Goal: Transaction & Acquisition: Download file/media

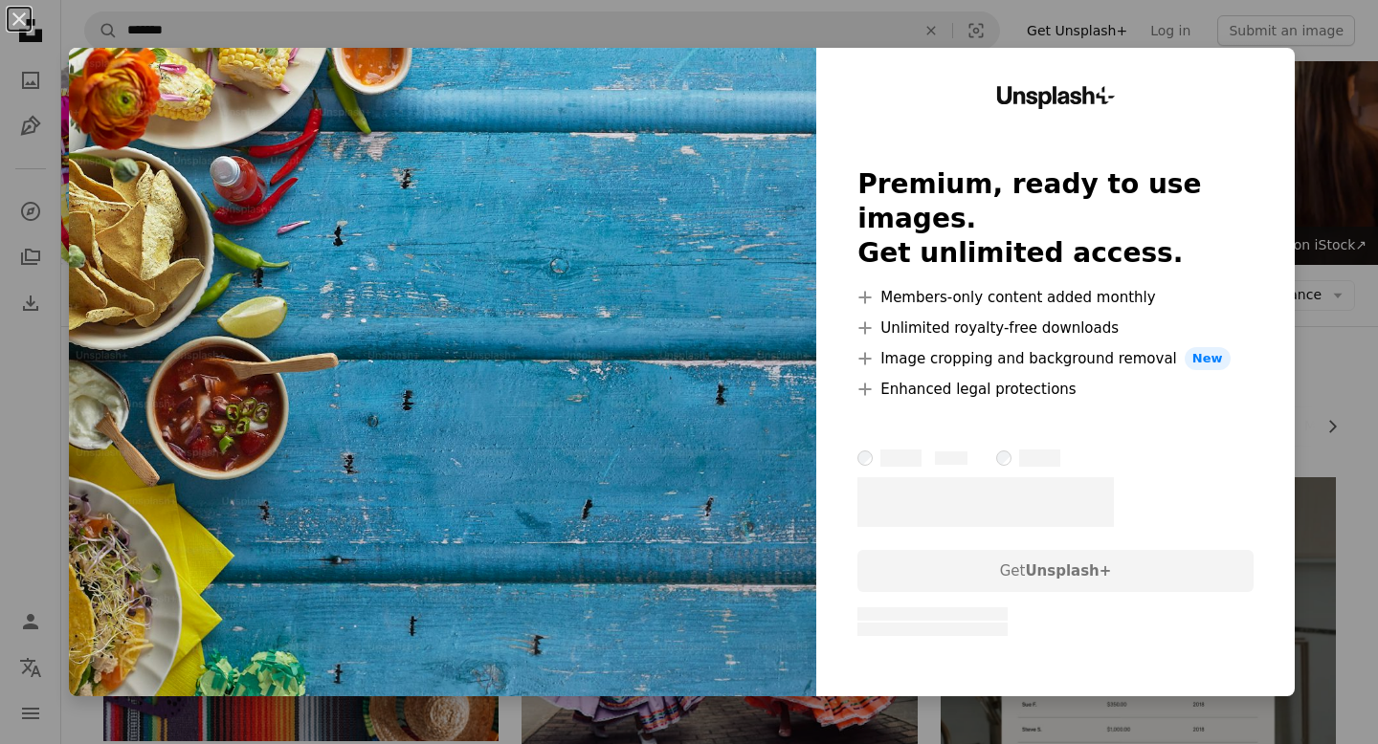
scroll to position [422, 0]
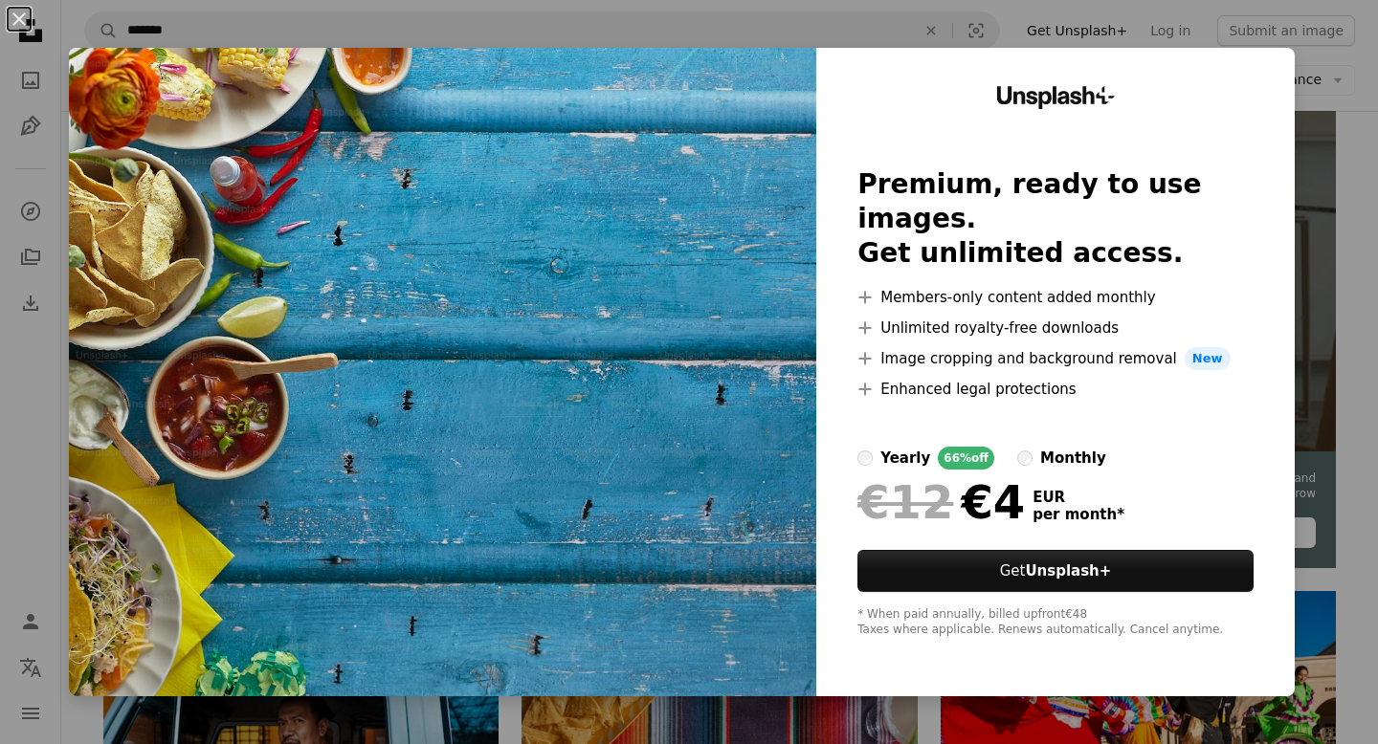
click at [1330, 226] on div "An X shape Unsplash+ Premium, ready to use images. Get unlimited access. A plus…" at bounding box center [689, 372] width 1378 height 744
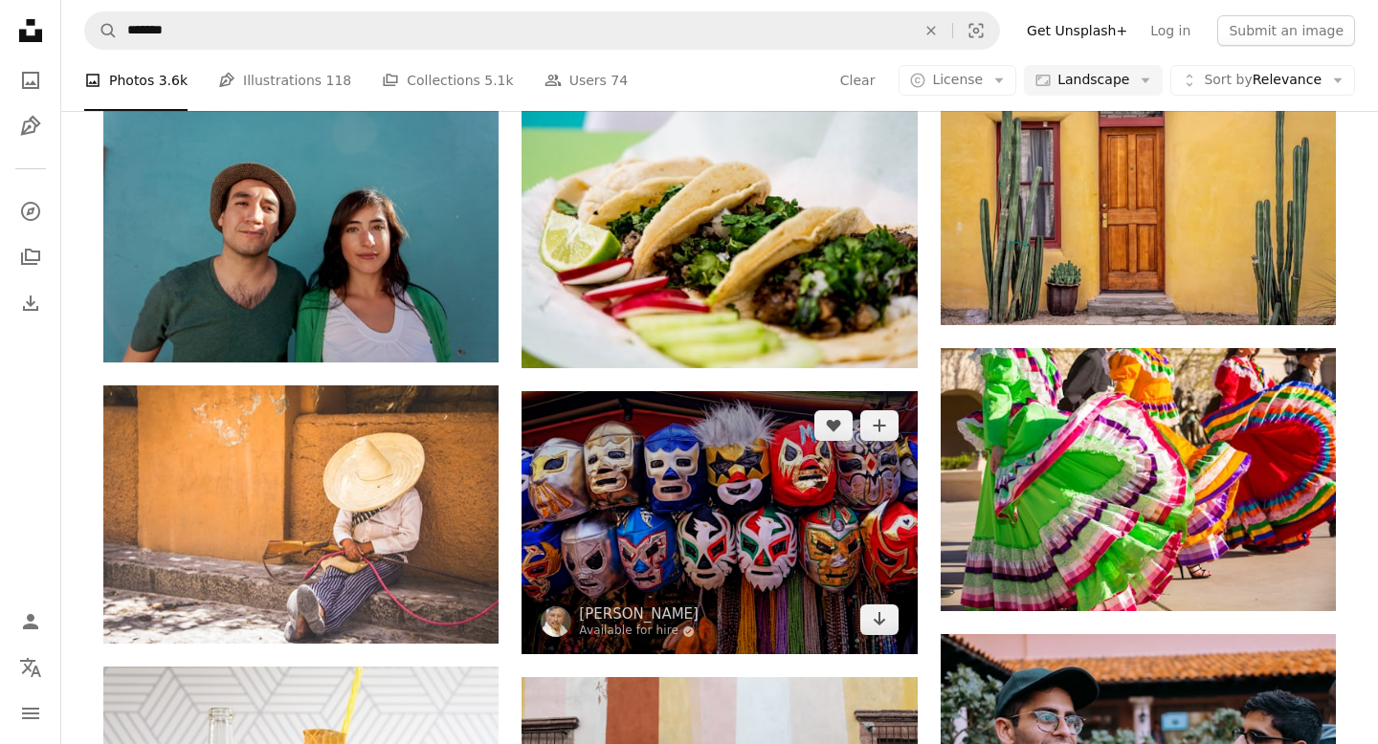
scroll to position [1118, 0]
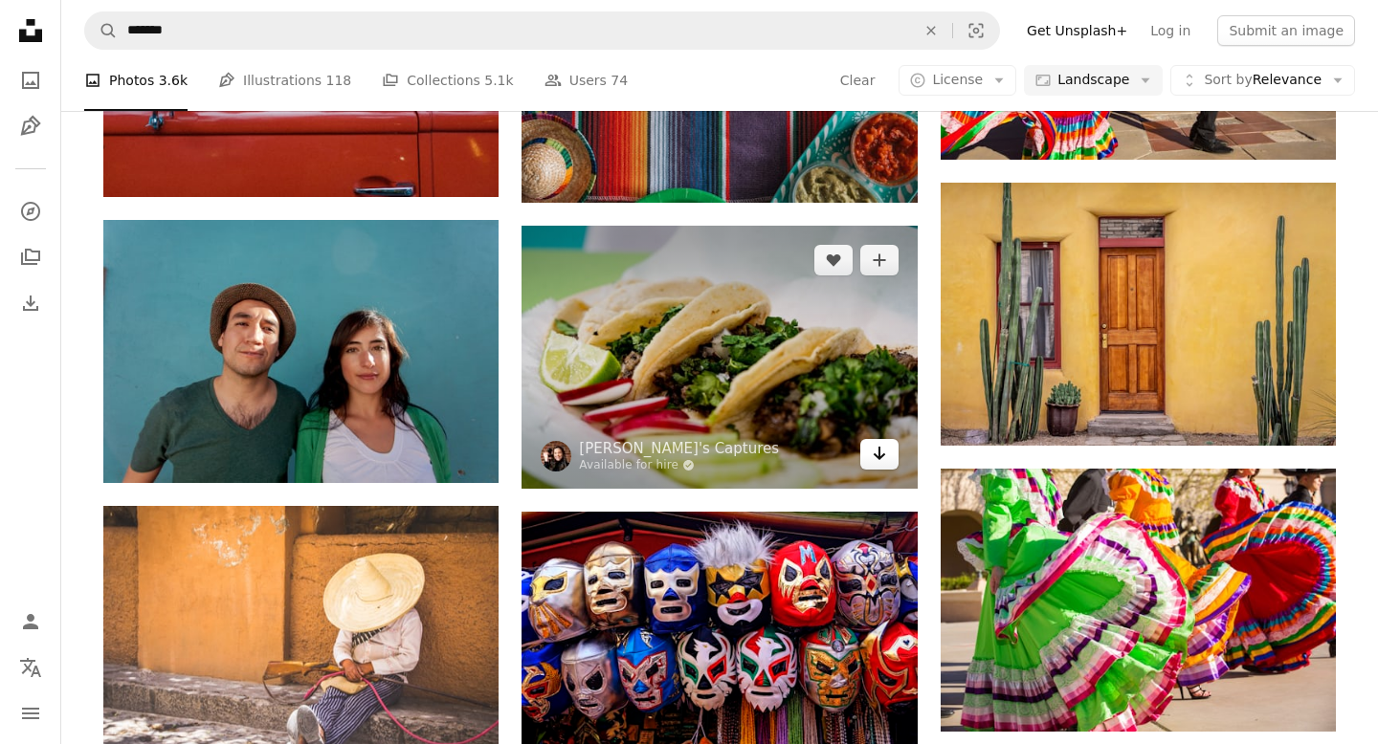
click at [877, 452] on icon "Arrow pointing down" at bounding box center [879, 453] width 15 height 23
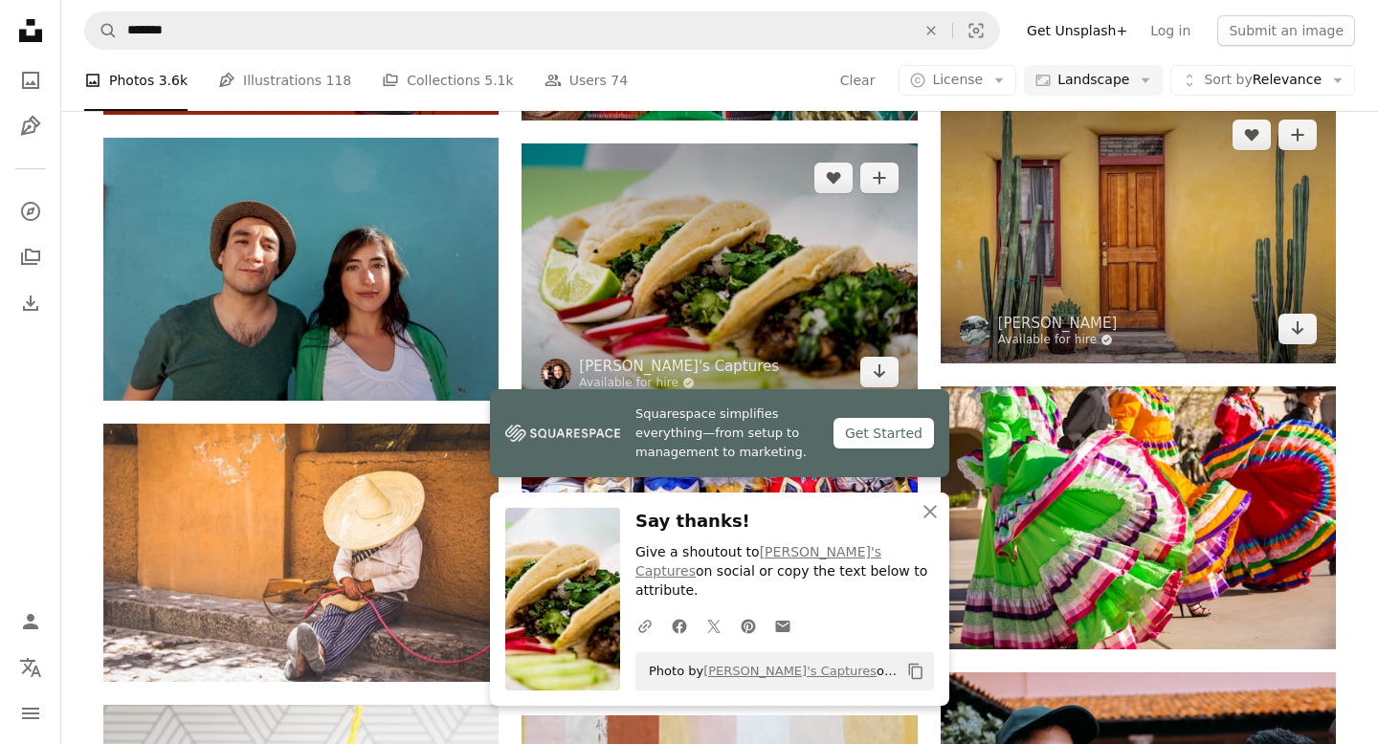
scroll to position [1217, 0]
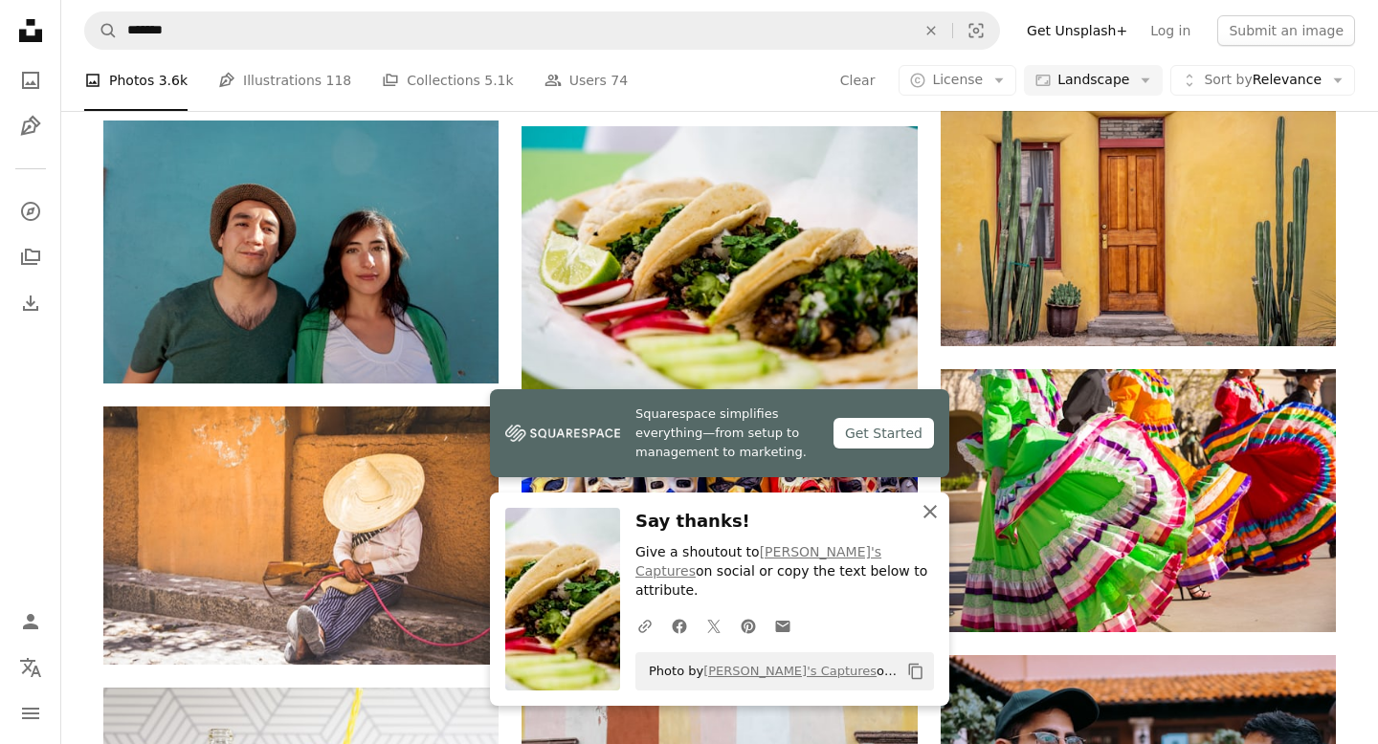
click at [921, 523] on icon "An X shape" at bounding box center [930, 511] width 23 height 23
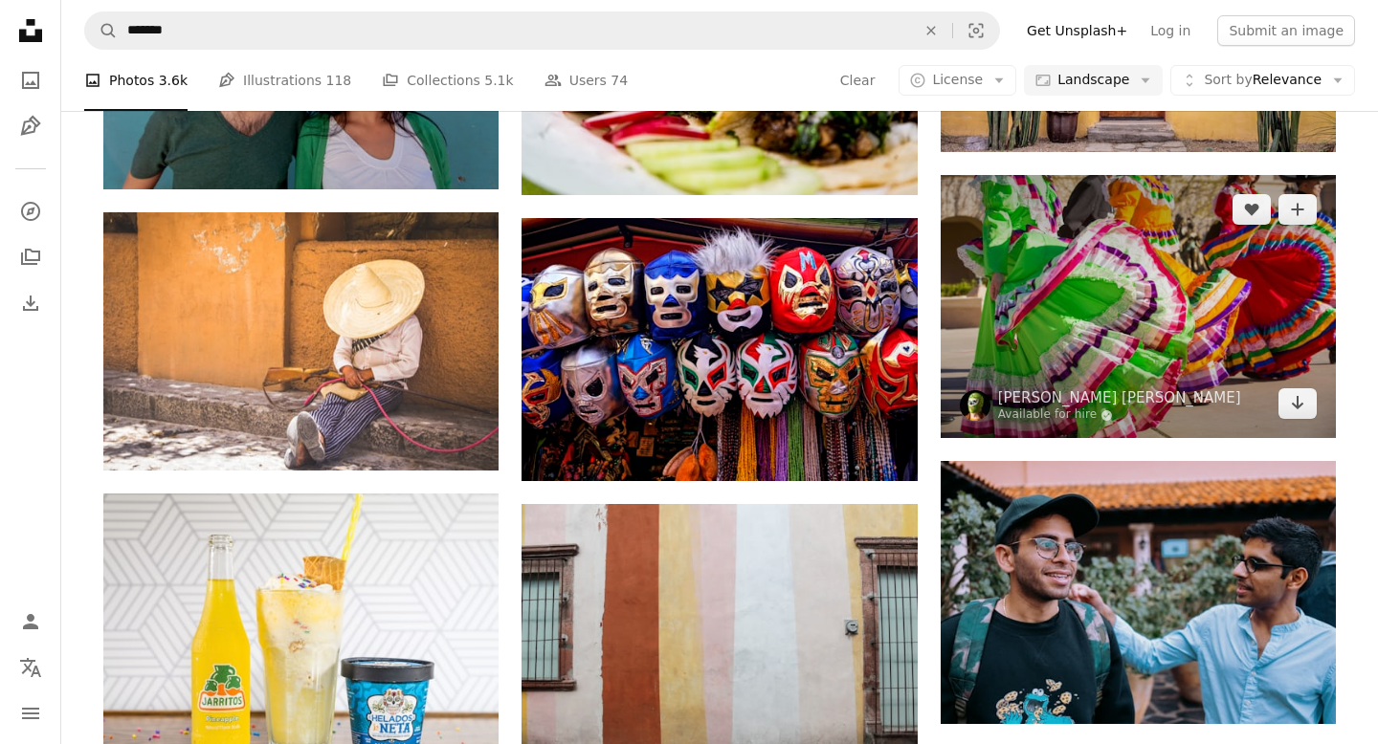
scroll to position [1498, 0]
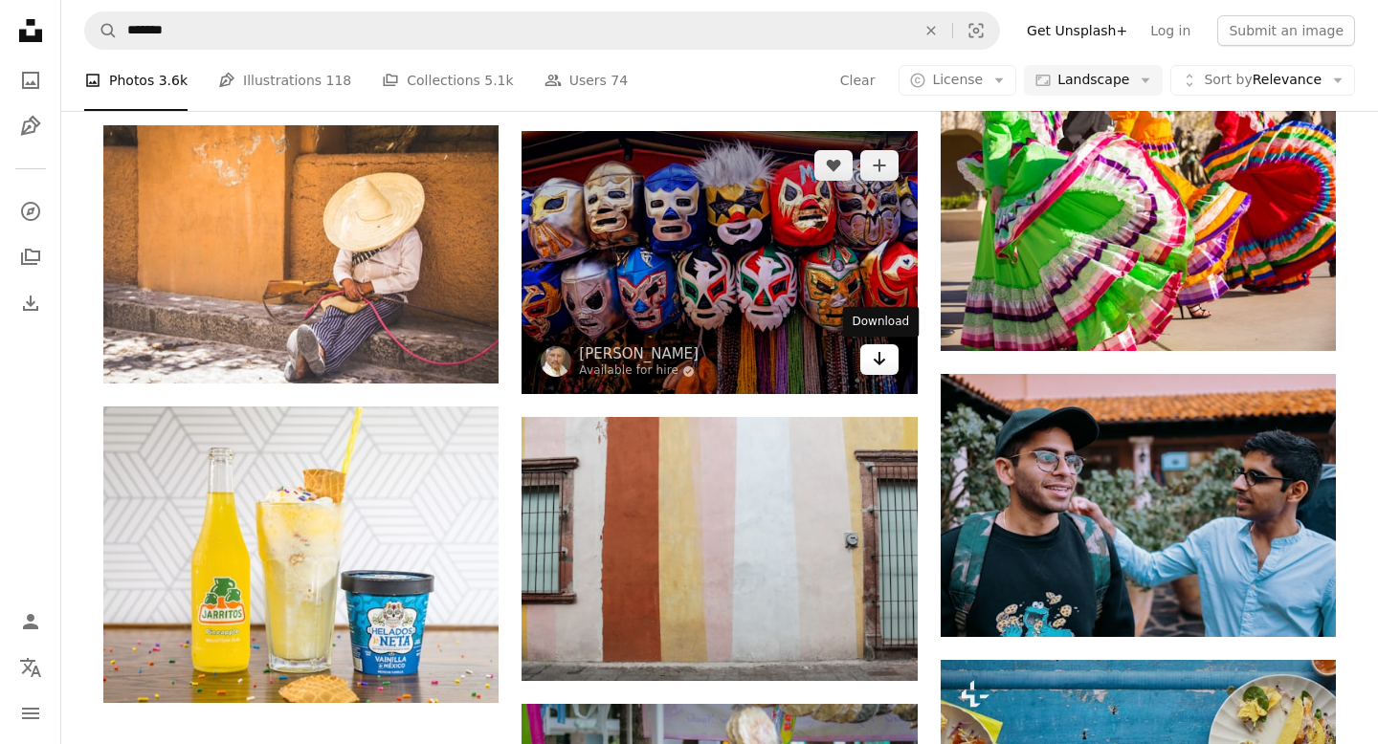
click at [877, 362] on icon "Arrow pointing down" at bounding box center [879, 358] width 15 height 23
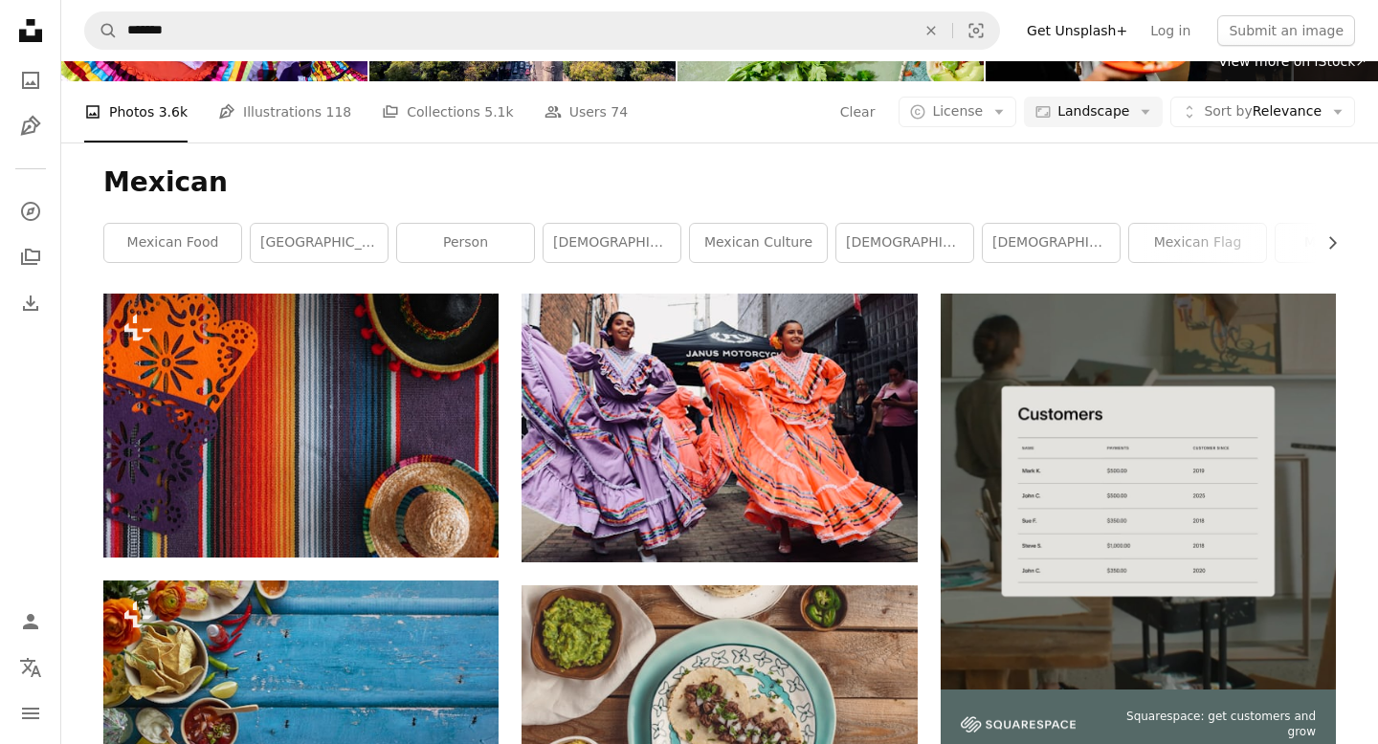
scroll to position [0, 0]
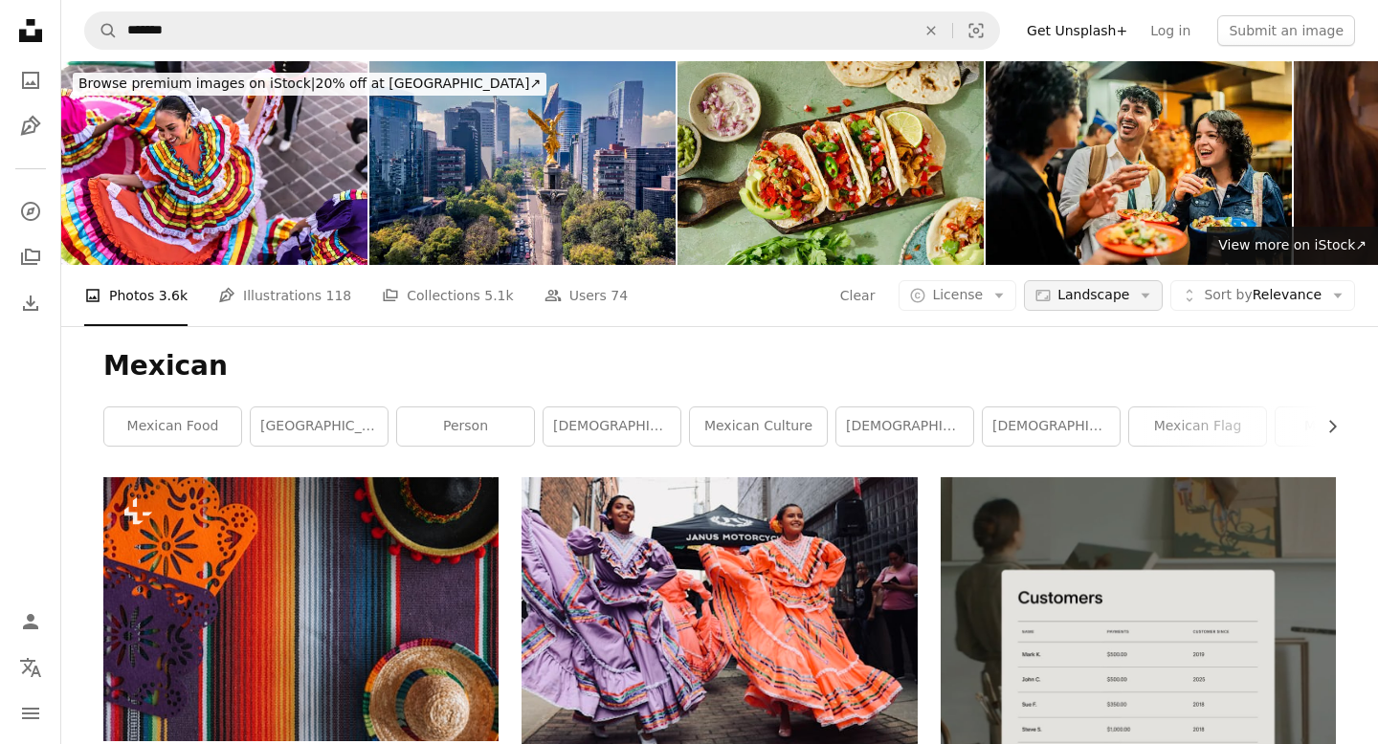
click at [1086, 289] on span "Landscape" at bounding box center [1093, 295] width 72 height 19
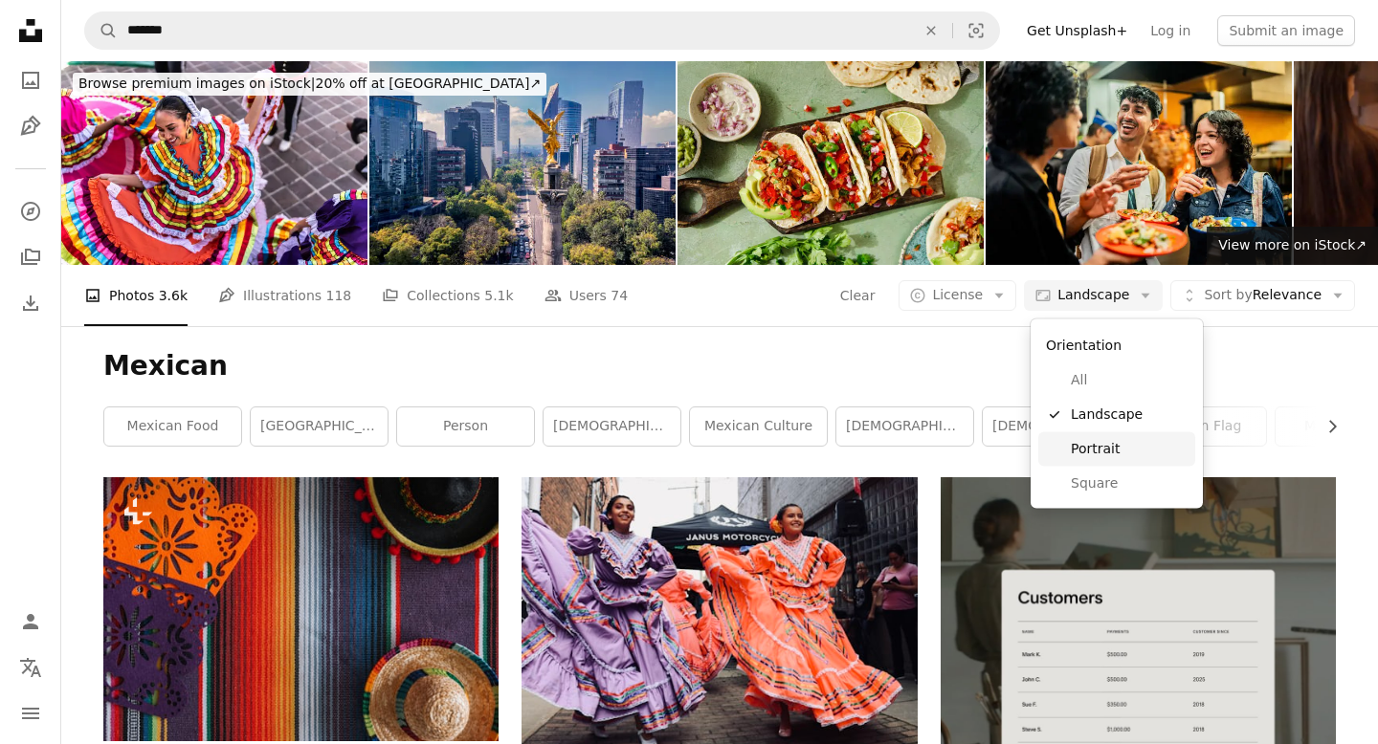
click at [1088, 458] on link "Portrait" at bounding box center [1116, 449] width 157 height 34
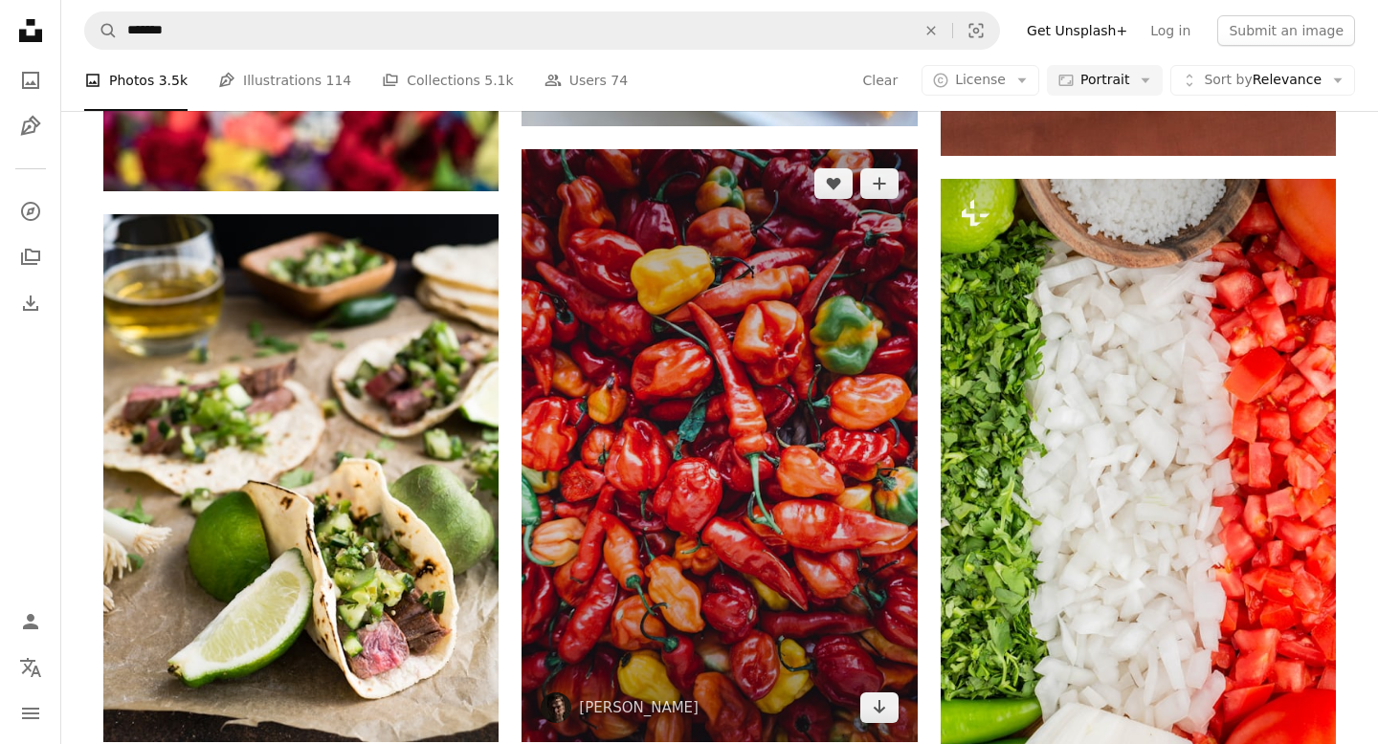
scroll to position [2303, 0]
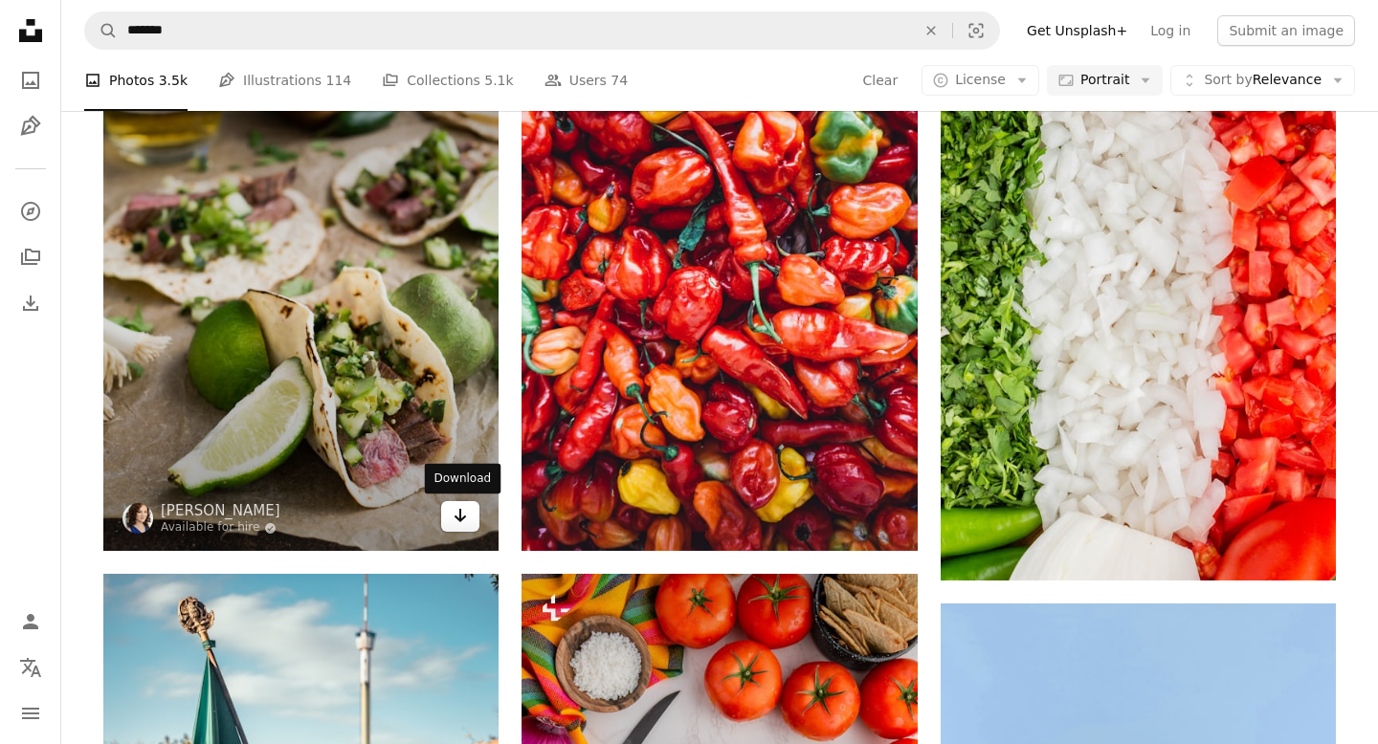
click at [459, 520] on icon "Download" at bounding box center [461, 515] width 12 height 13
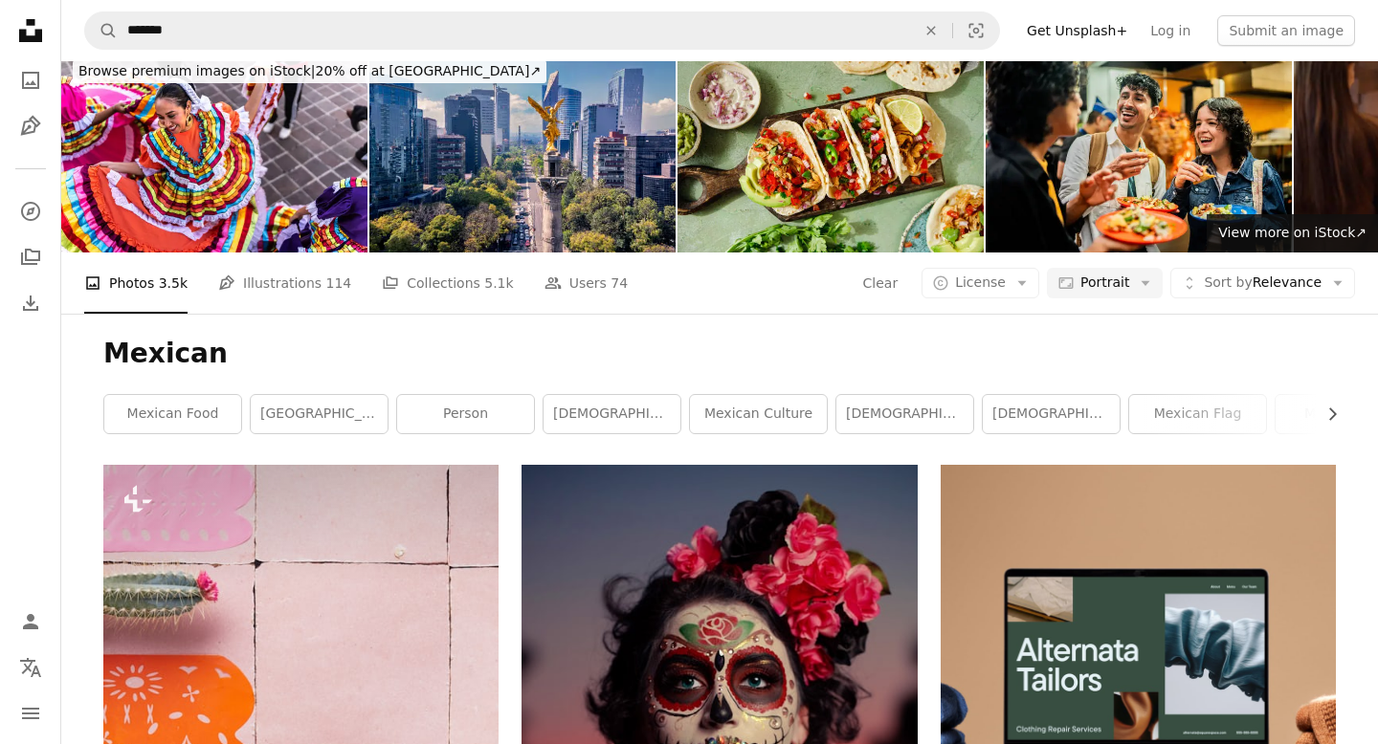
scroll to position [13, 0]
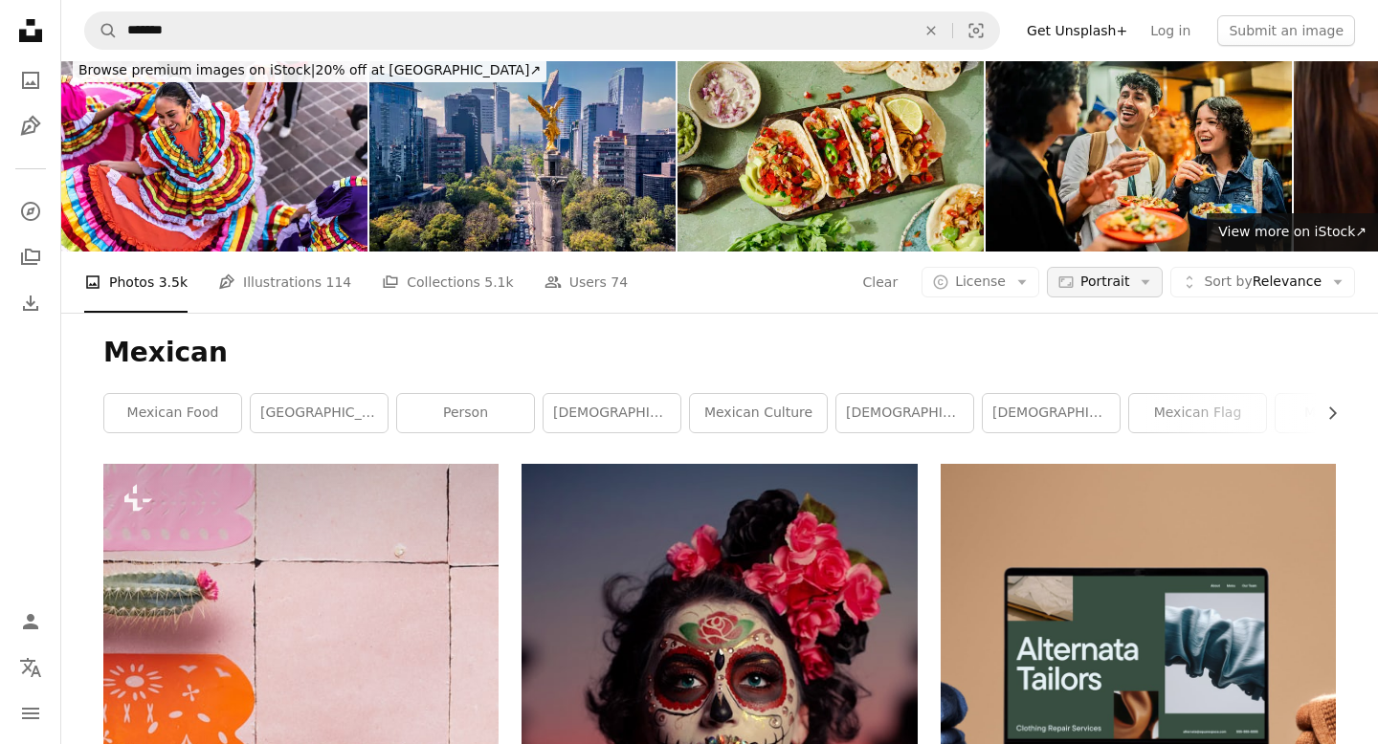
click at [1133, 278] on button "Aspect ratio Portrait Arrow down" at bounding box center [1105, 282] width 116 height 31
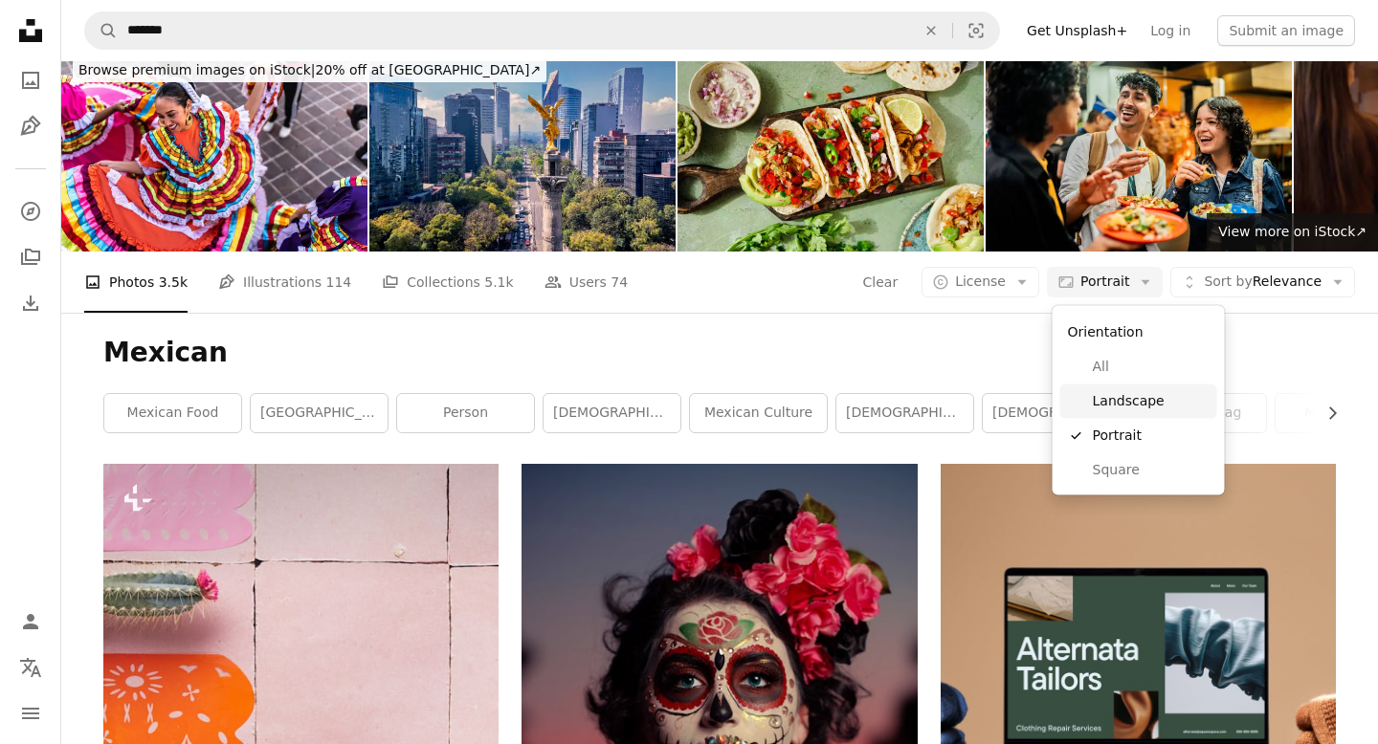
click at [1117, 393] on span "Landscape" at bounding box center [1151, 400] width 117 height 19
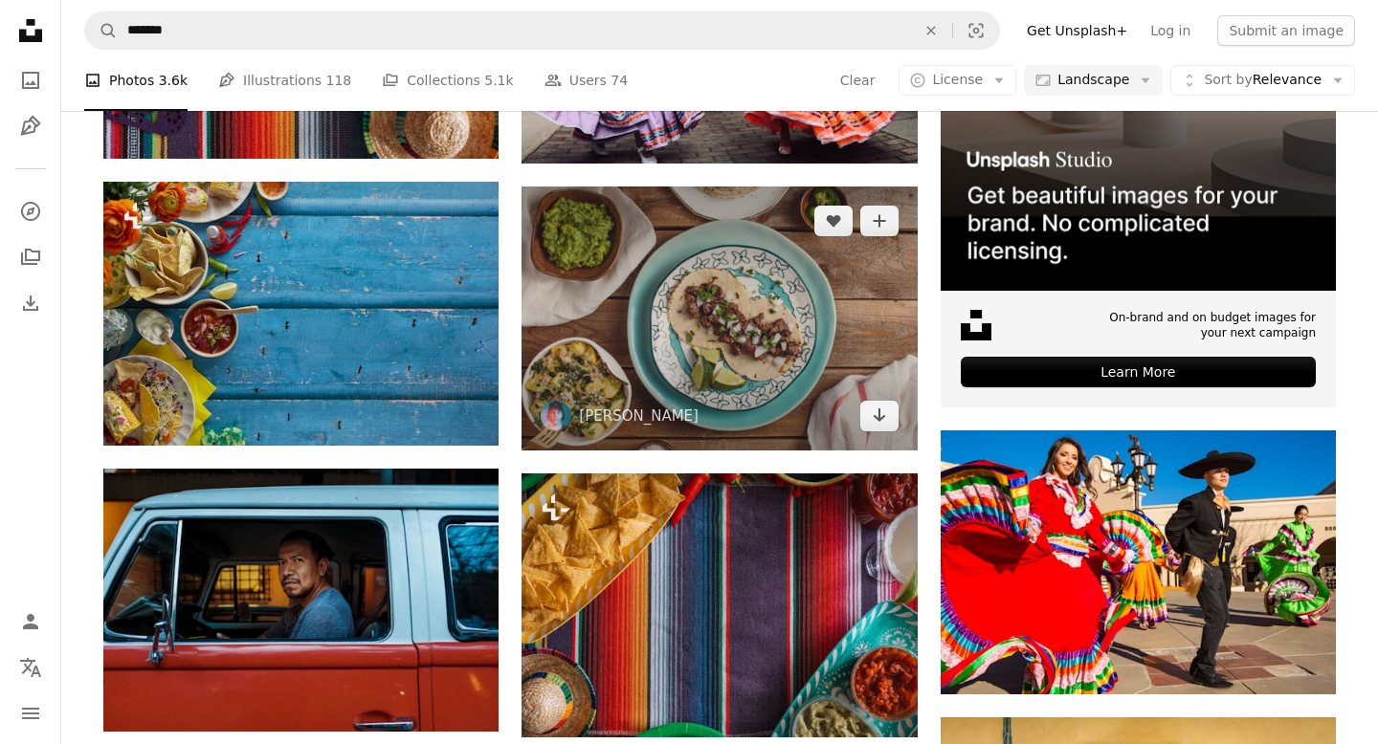
scroll to position [670, 0]
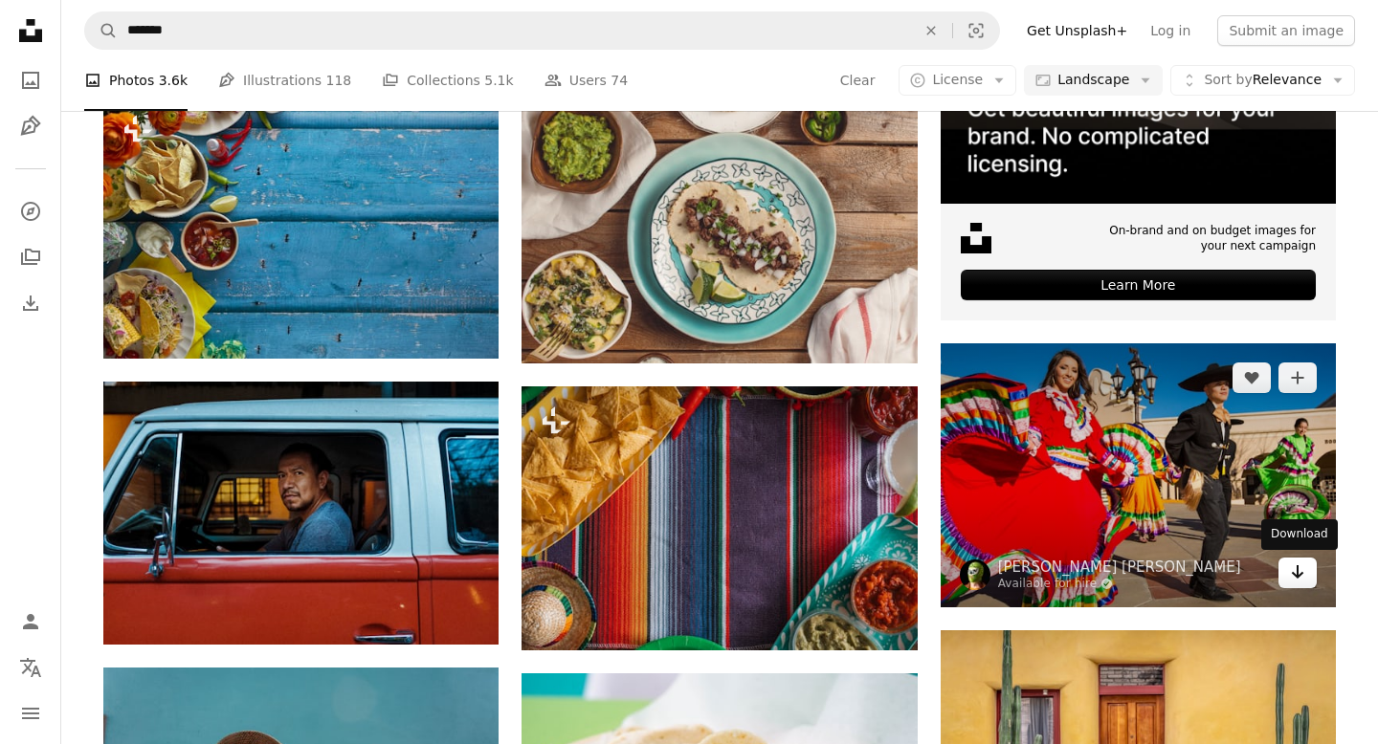
click at [1296, 569] on icon "Arrow pointing down" at bounding box center [1297, 572] width 15 height 23
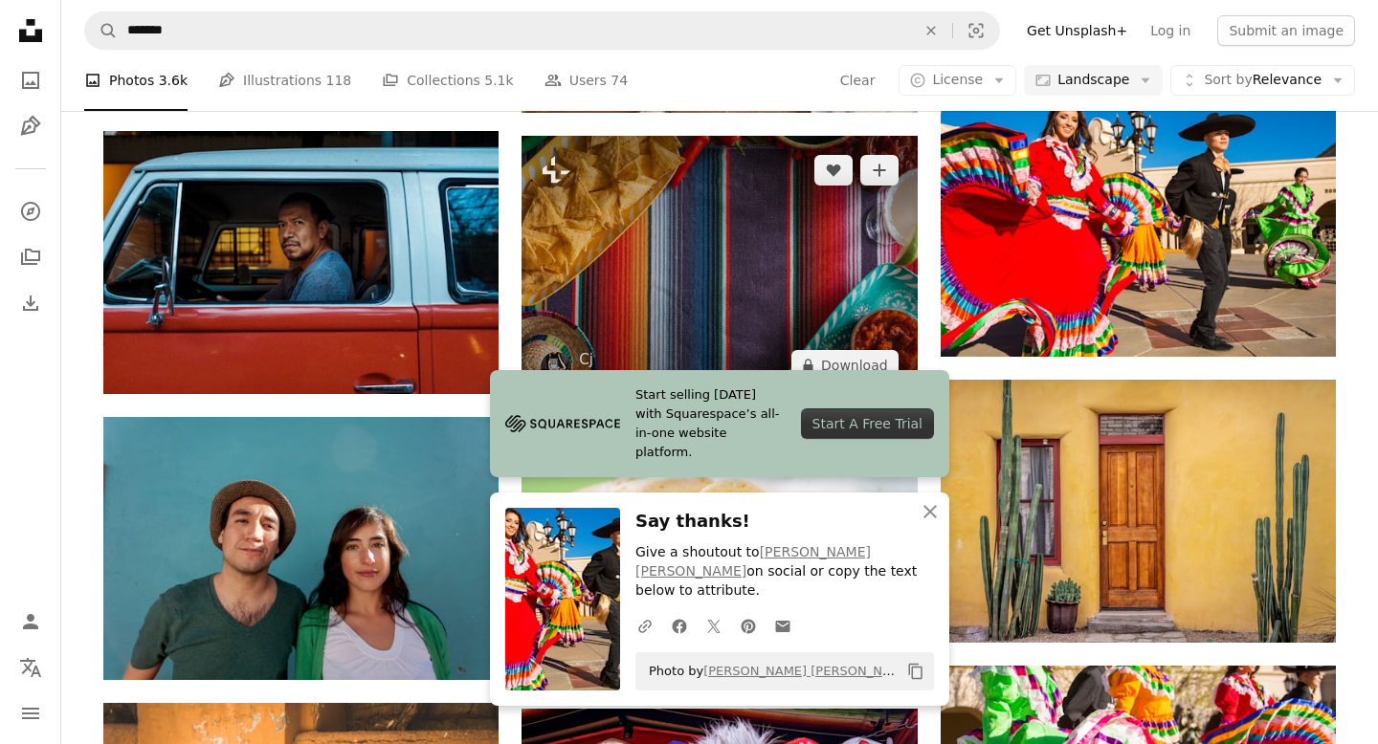
scroll to position [926, 0]
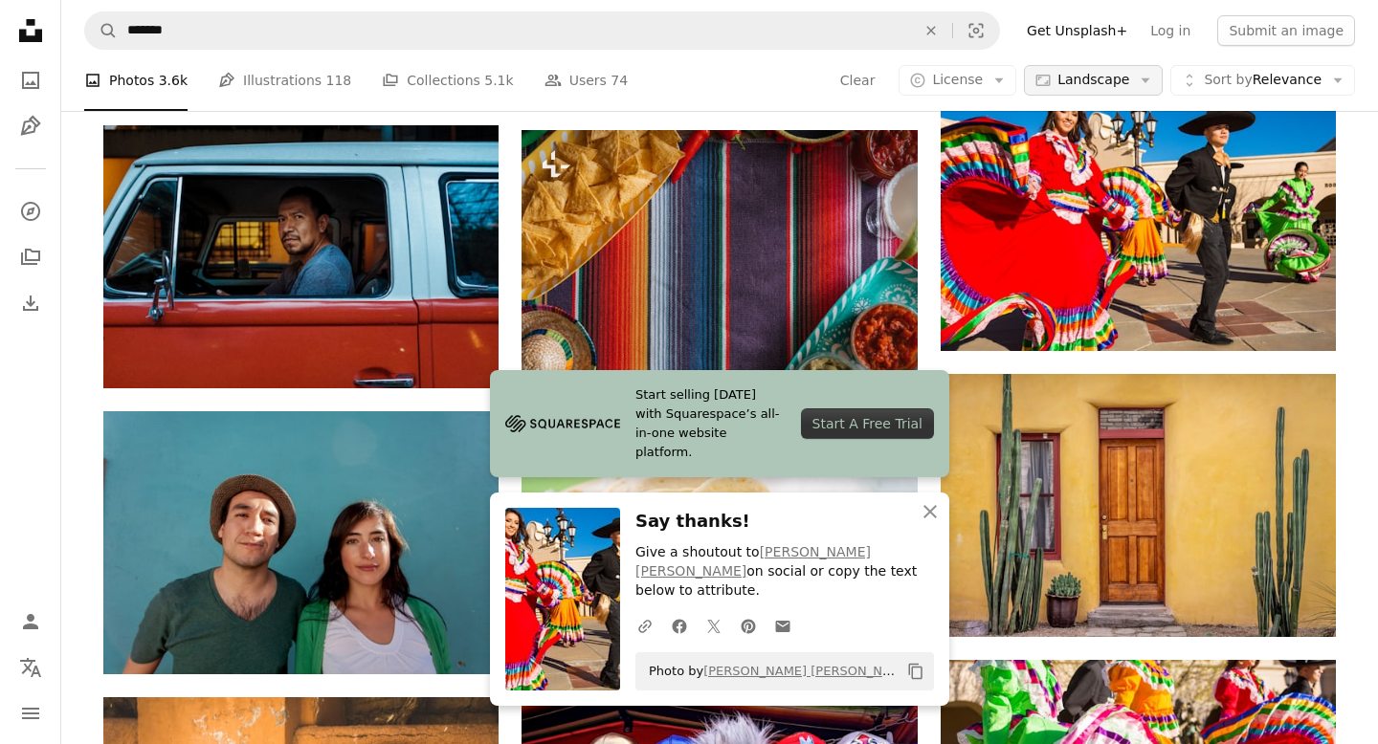
click at [1133, 88] on button "Aspect ratio Landscape Arrow down" at bounding box center [1093, 80] width 139 height 31
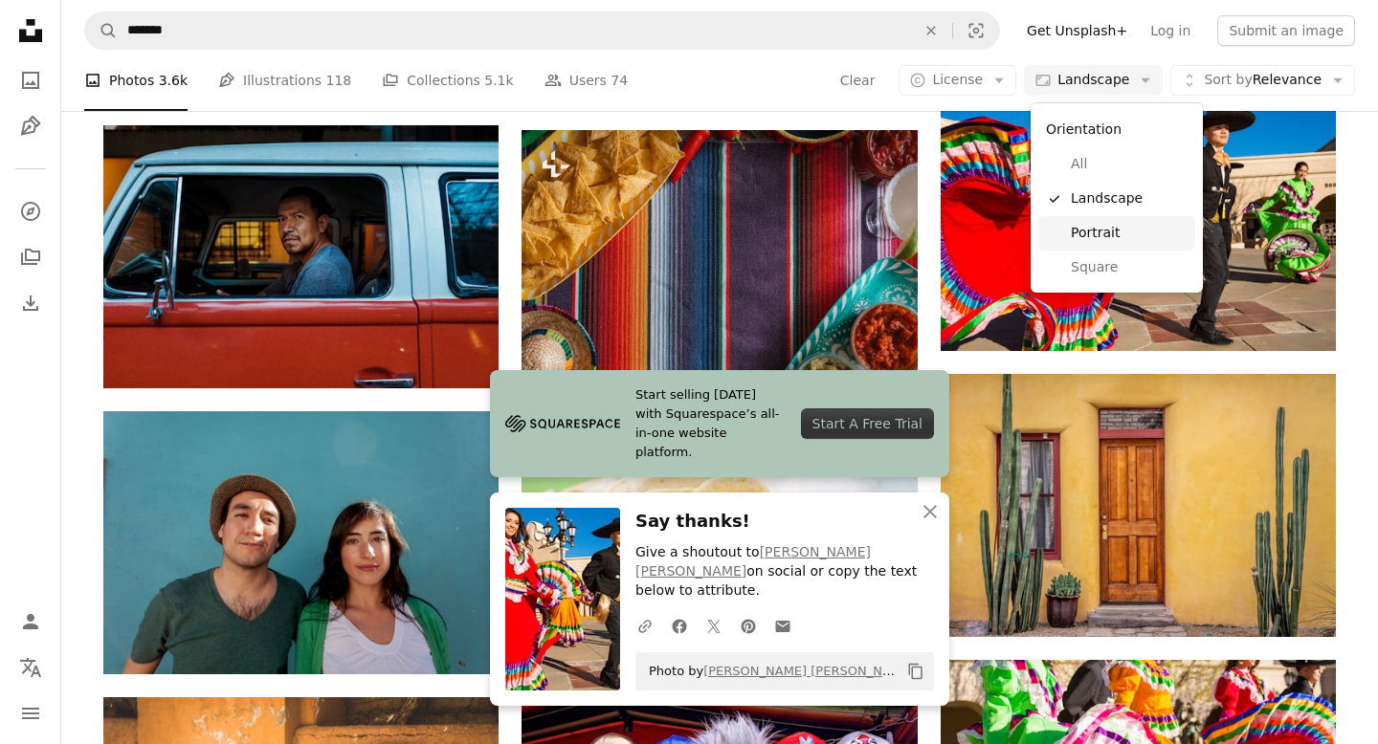
click at [1106, 227] on span "Portrait" at bounding box center [1129, 233] width 117 height 19
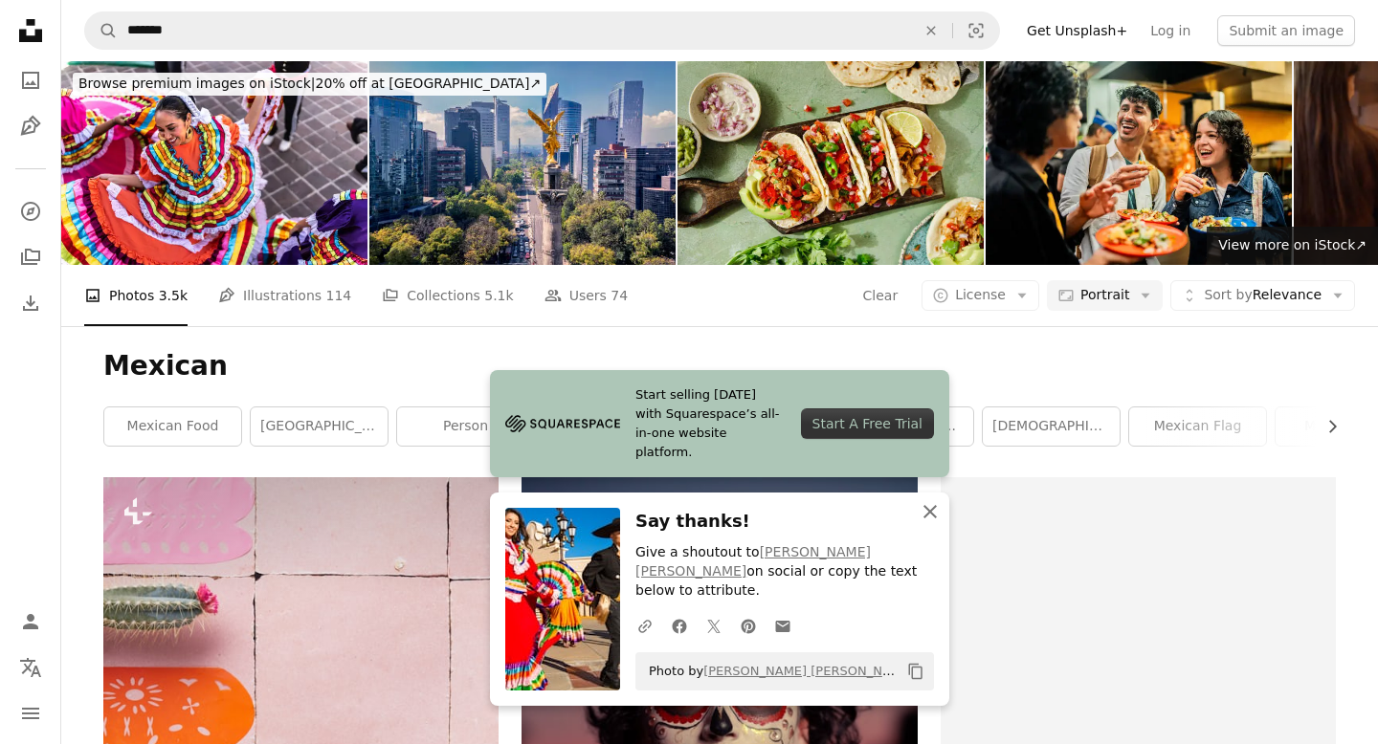
click at [931, 513] on icon "button" at bounding box center [929, 511] width 13 height 13
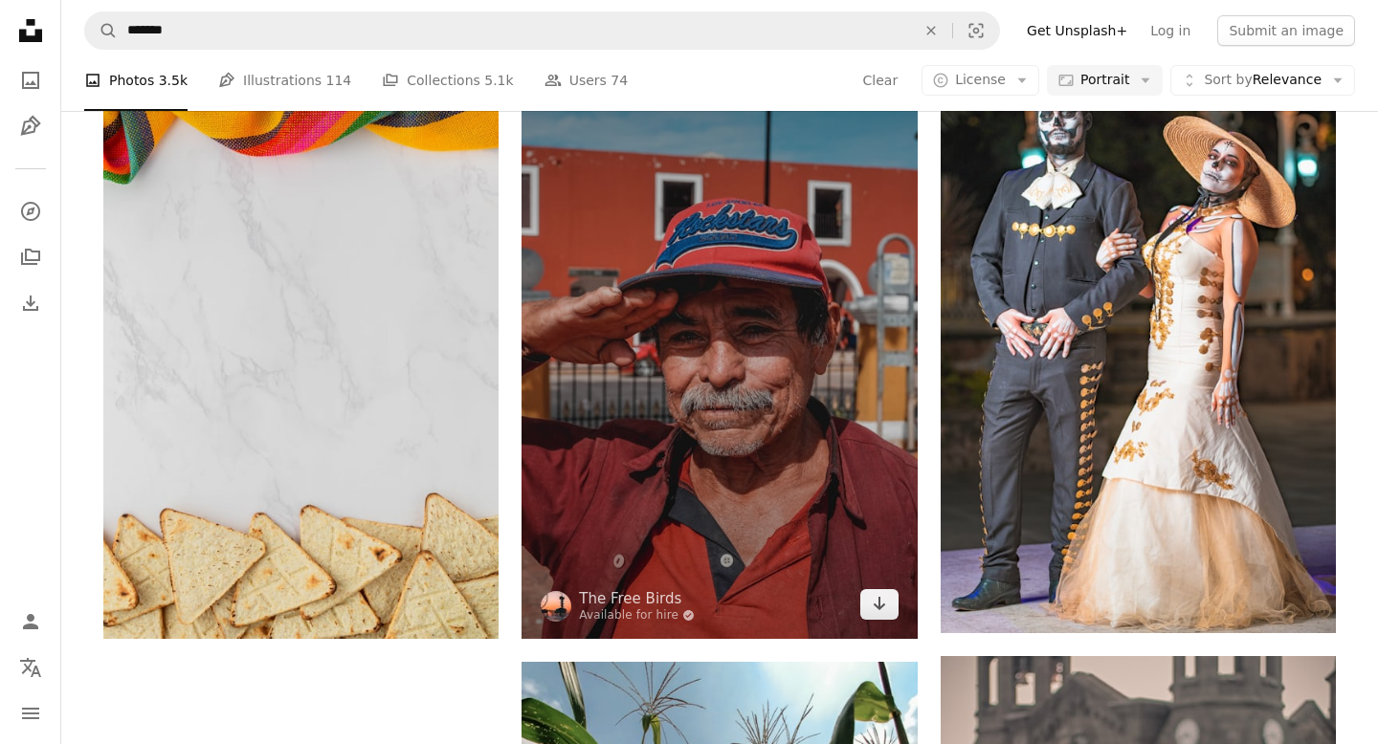
scroll to position [3457, 0]
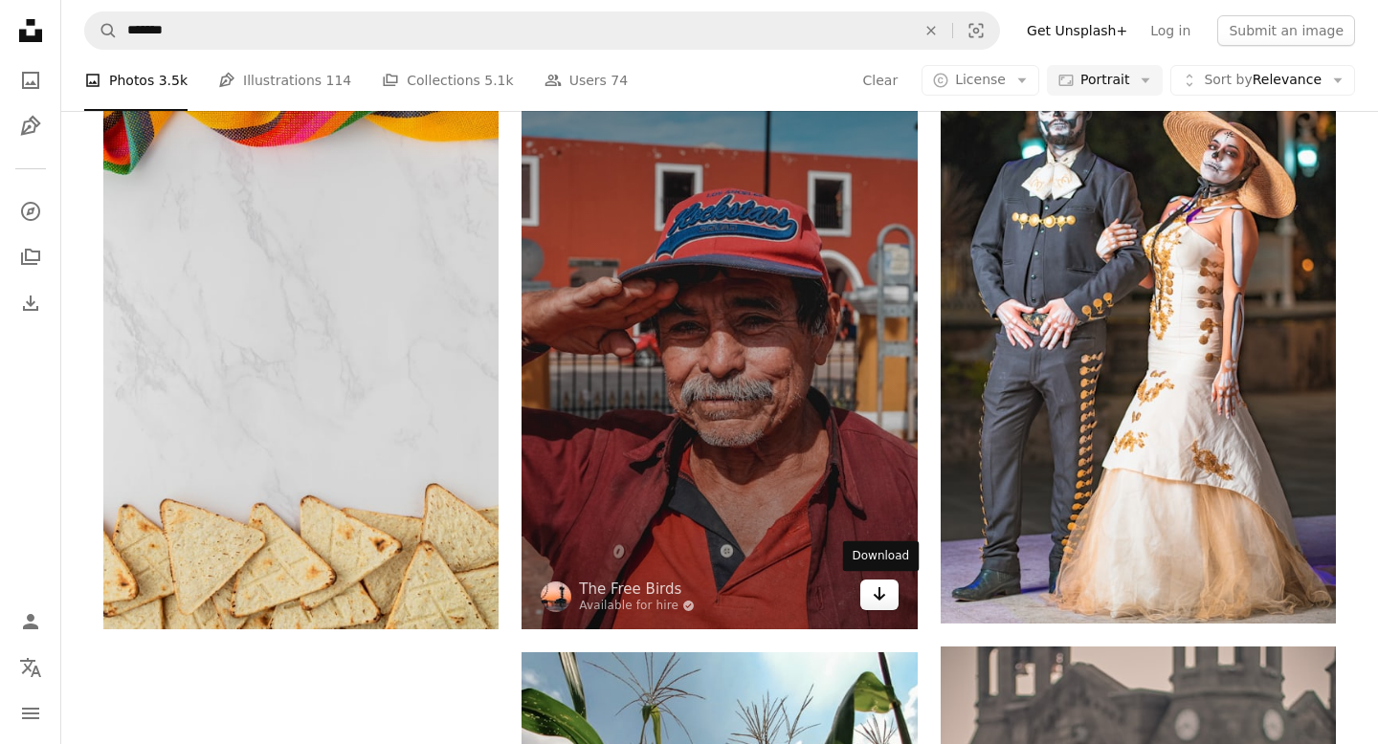
click at [877, 599] on icon "Arrow pointing down" at bounding box center [879, 594] width 15 height 23
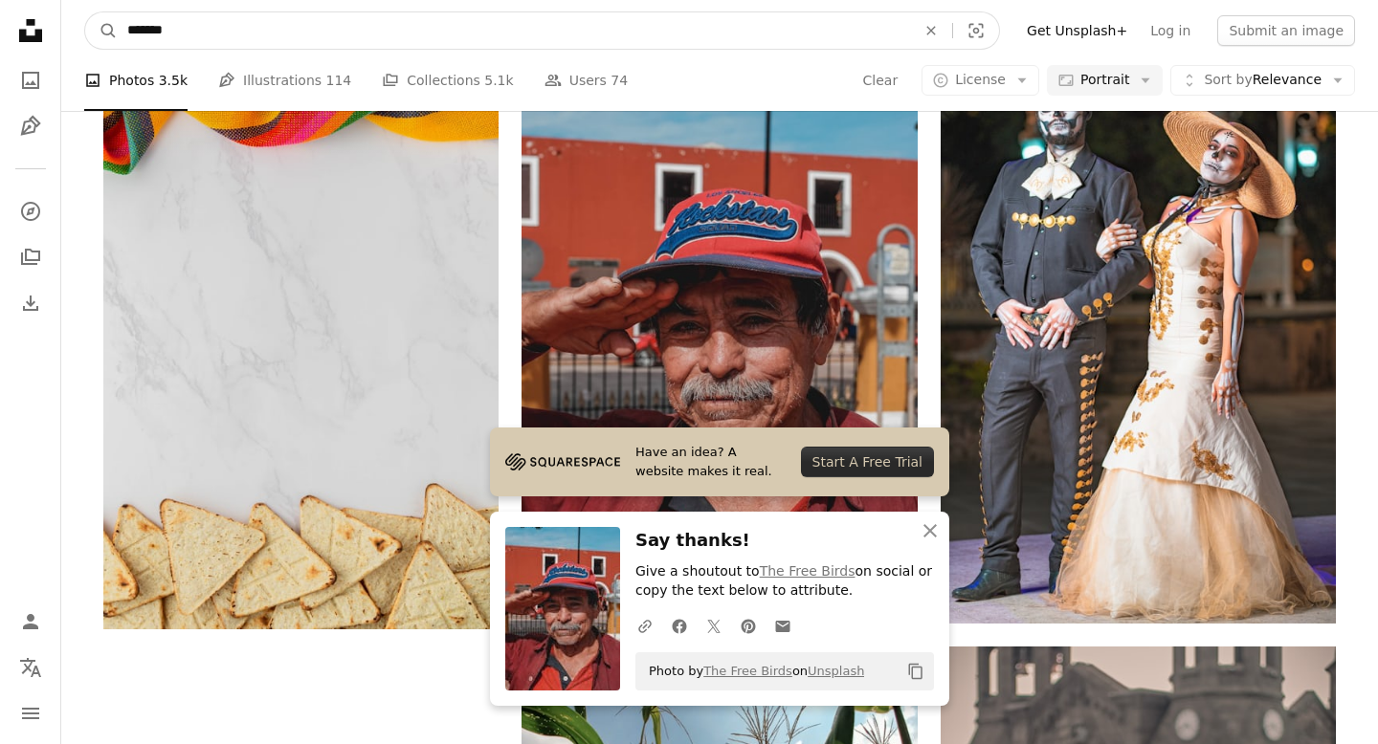
click at [482, 29] on input "*******" at bounding box center [514, 30] width 792 height 36
type input "**"
click button "A magnifying glass" at bounding box center [101, 30] width 33 height 36
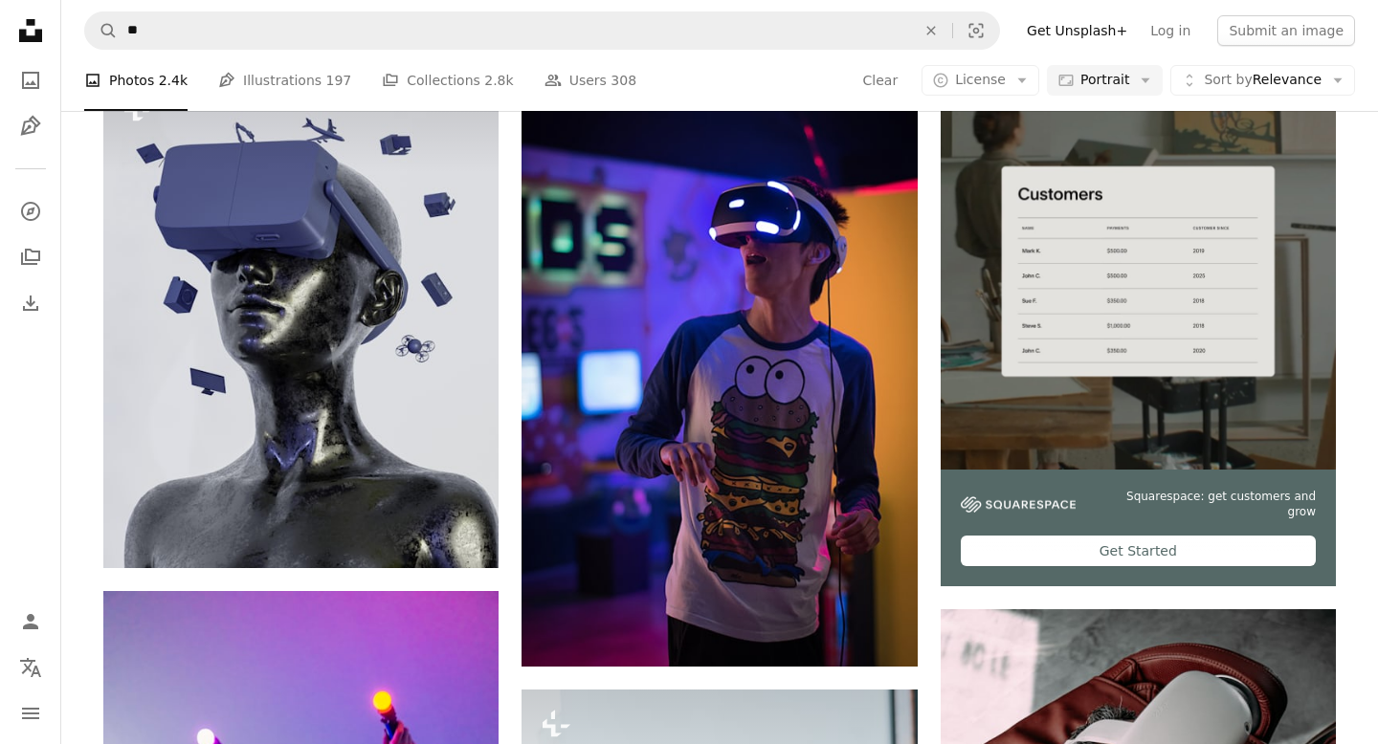
scroll to position [455, 0]
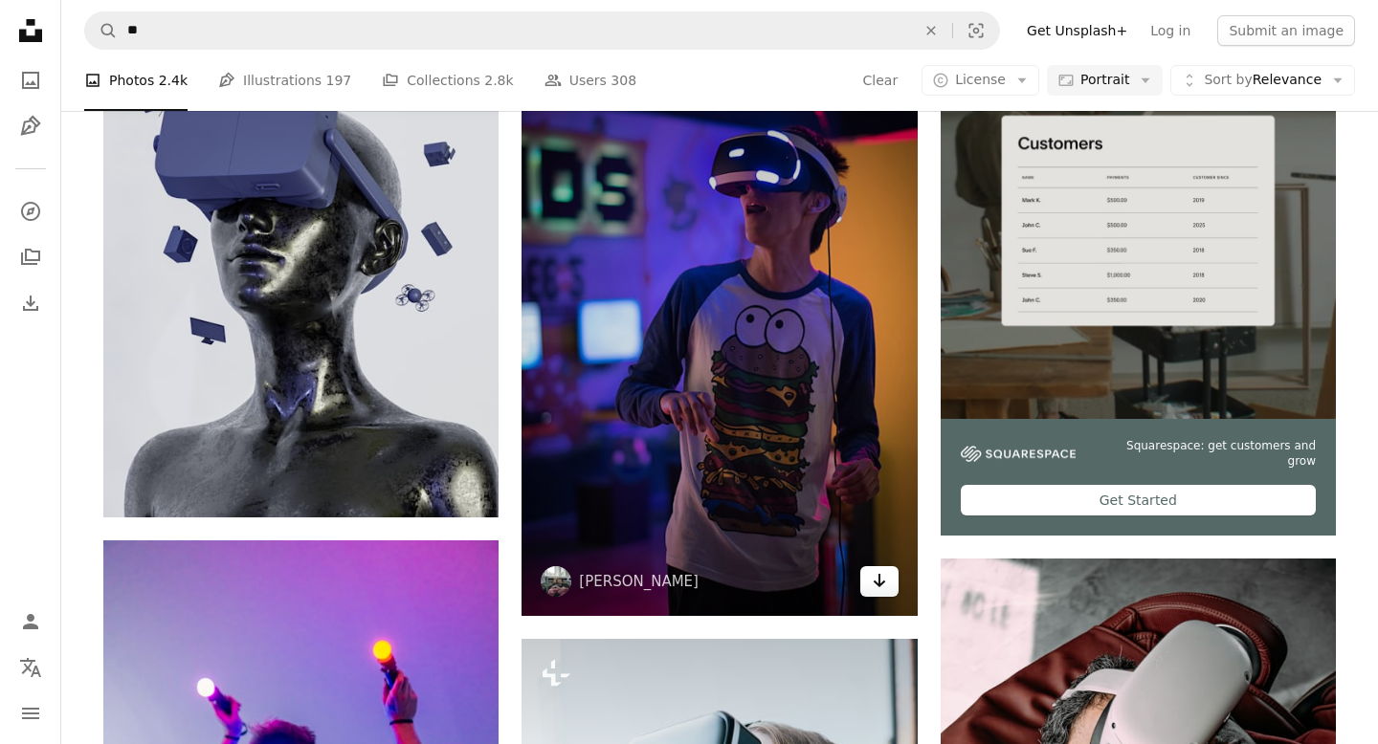
click at [887, 588] on link "Arrow pointing down" at bounding box center [879, 581] width 38 height 31
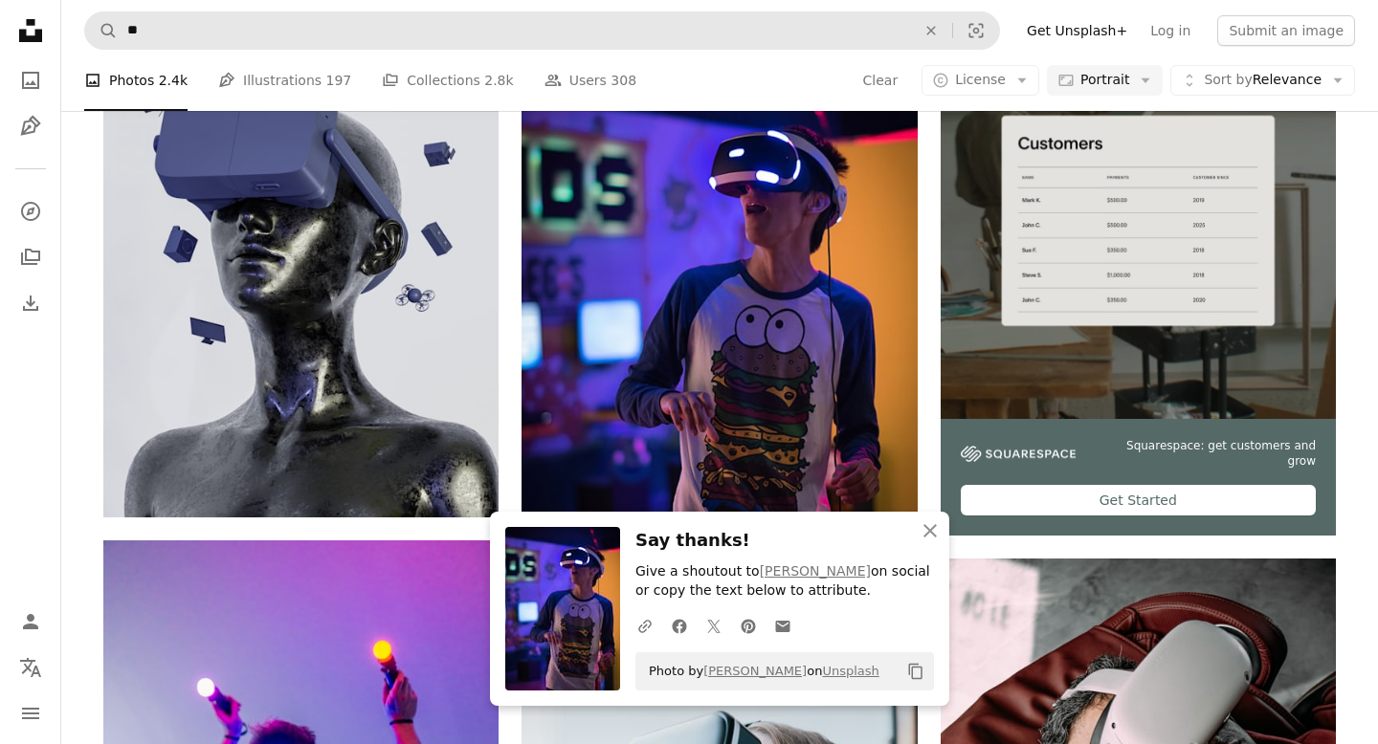
click at [326, 49] on form "A magnifying glass ** An X shape Visual search" at bounding box center [542, 30] width 916 height 38
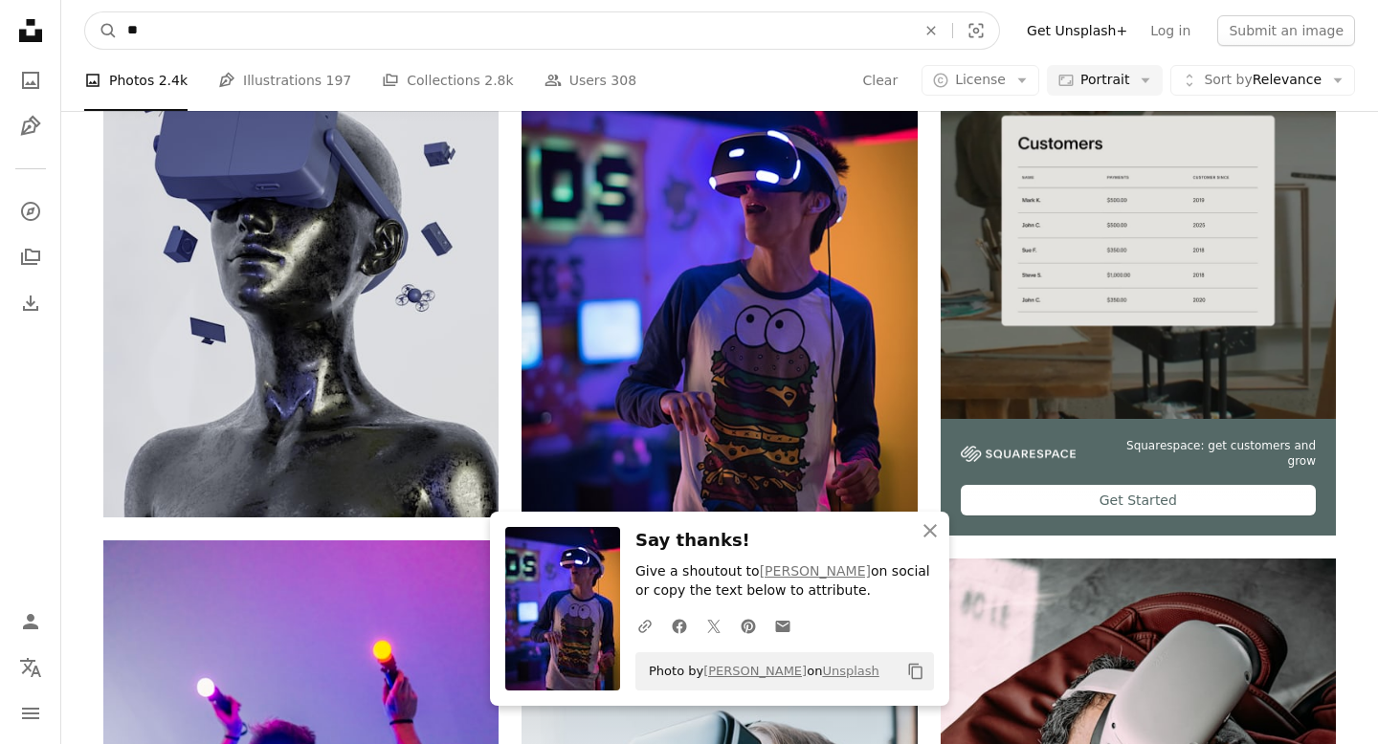
click at [289, 33] on input "**" at bounding box center [514, 30] width 792 height 36
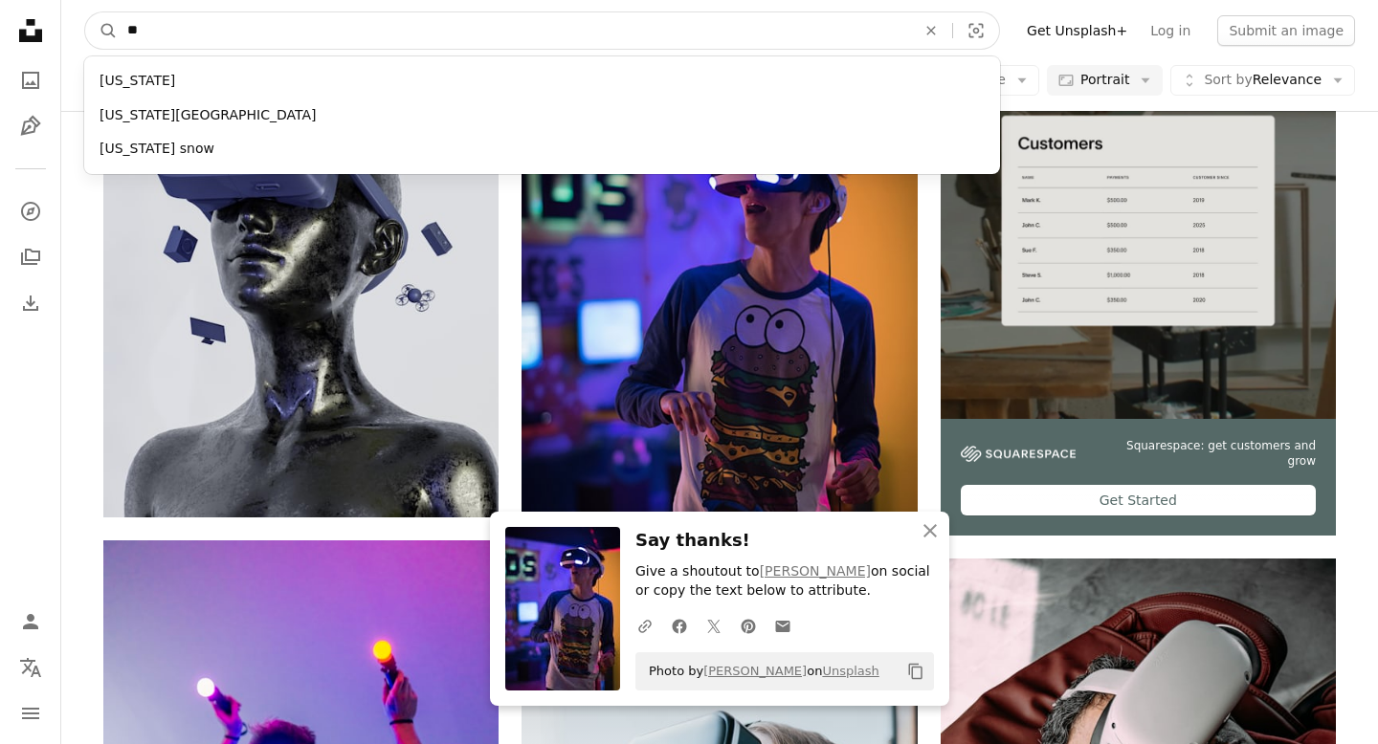
type input "***"
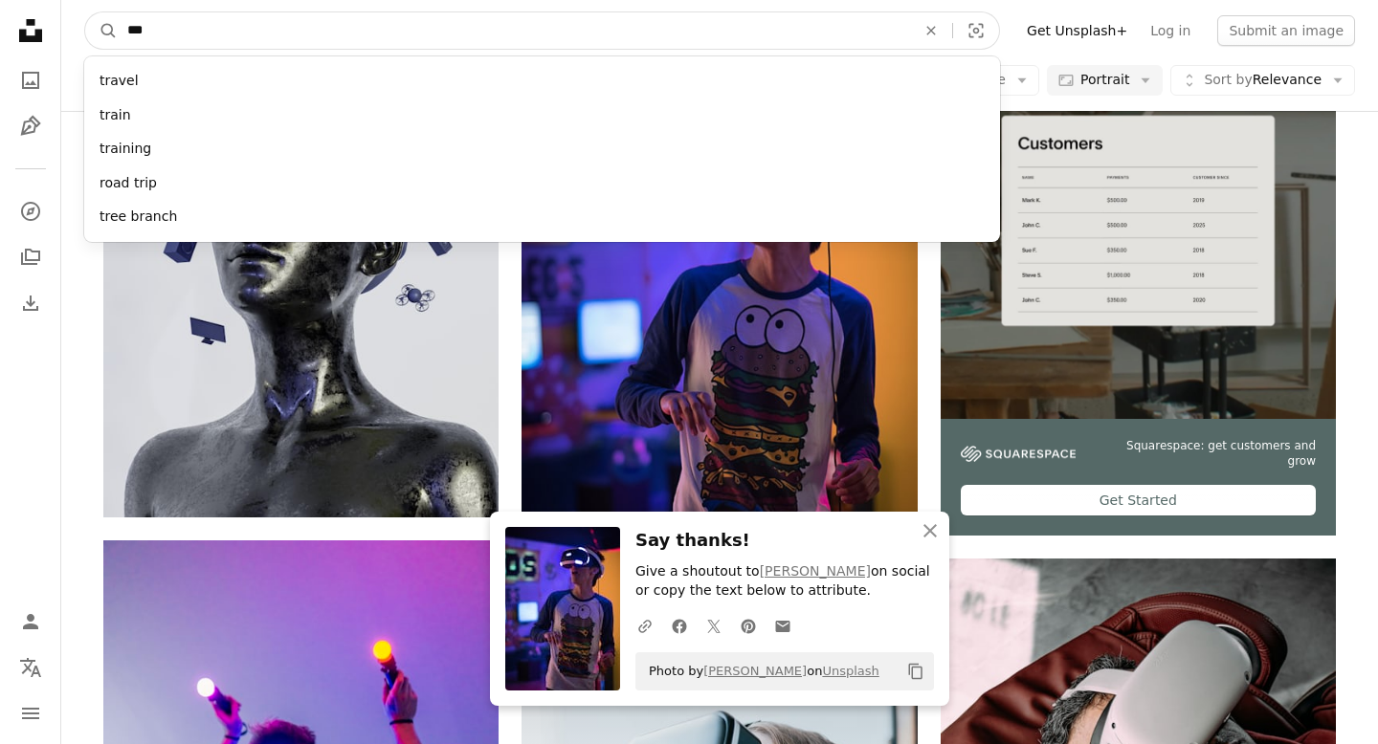
click button "A magnifying glass" at bounding box center [101, 30] width 33 height 36
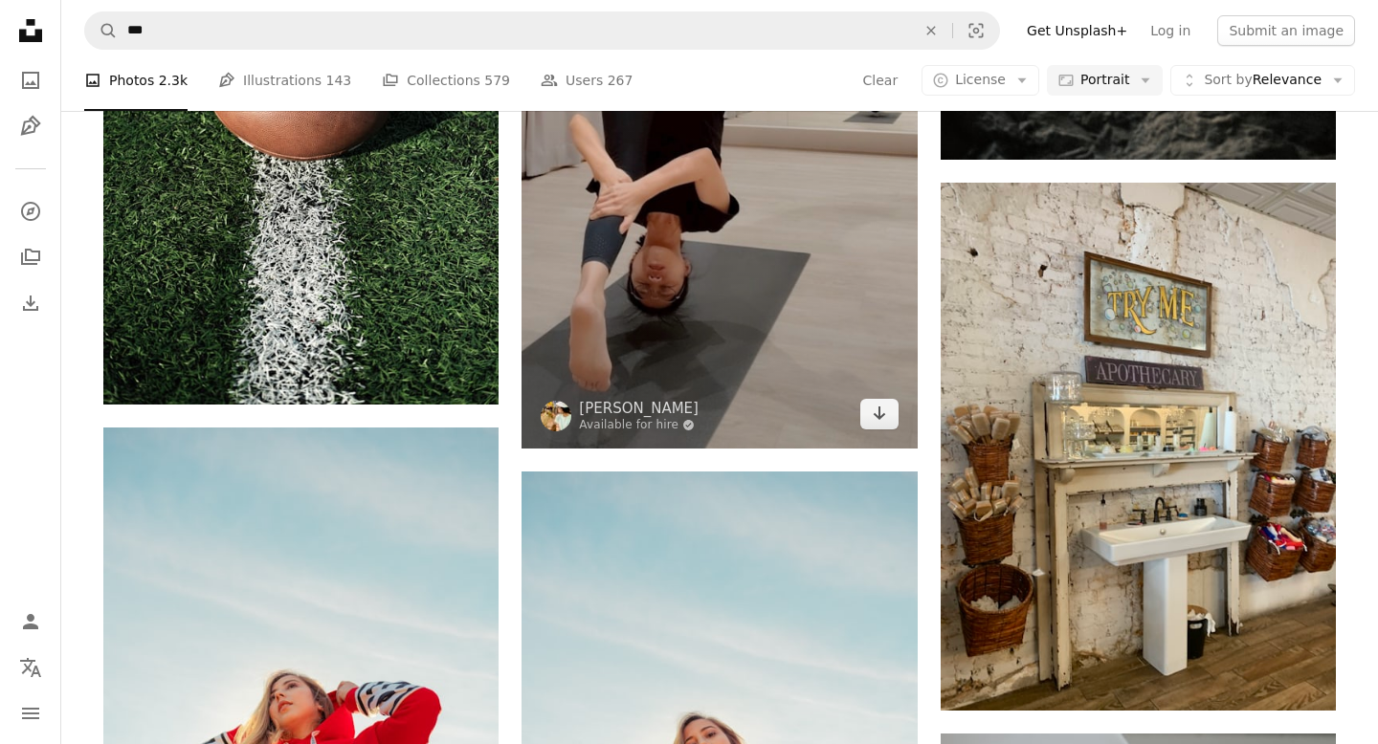
scroll to position [1923, 0]
